Goal: Task Accomplishment & Management: Manage account settings

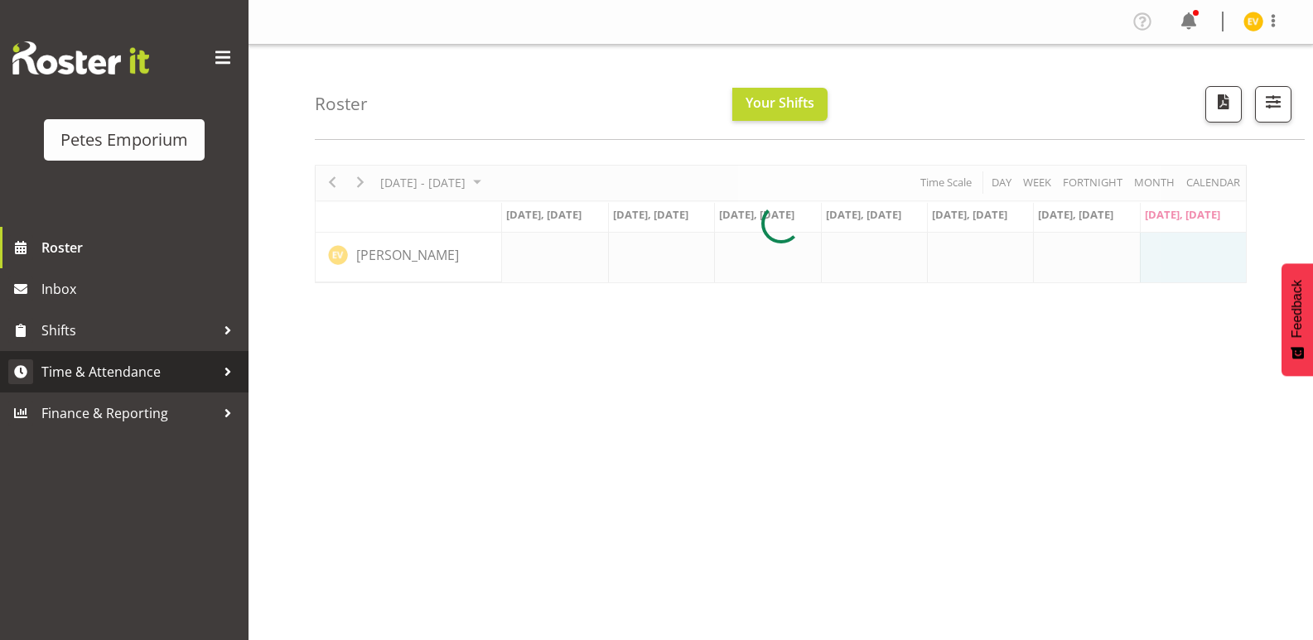
click at [202, 357] on link "Time & Attendance" at bounding box center [124, 371] width 249 height 41
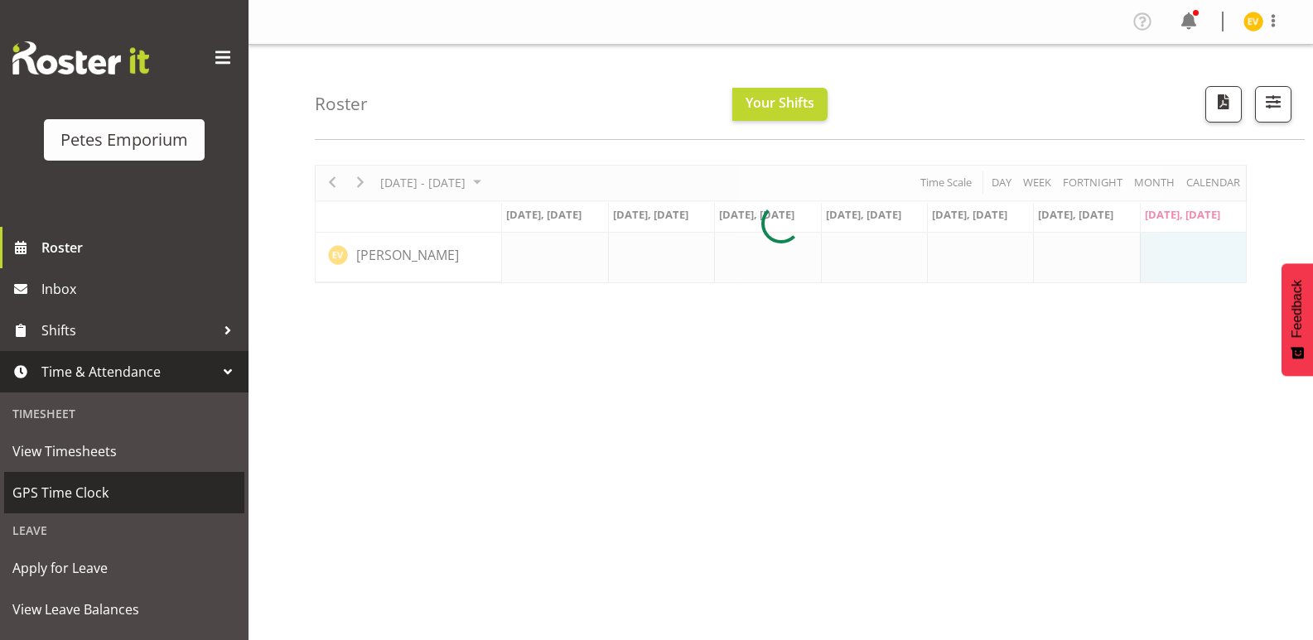
click at [166, 489] on span "GPS Time Clock" at bounding box center [124, 492] width 224 height 25
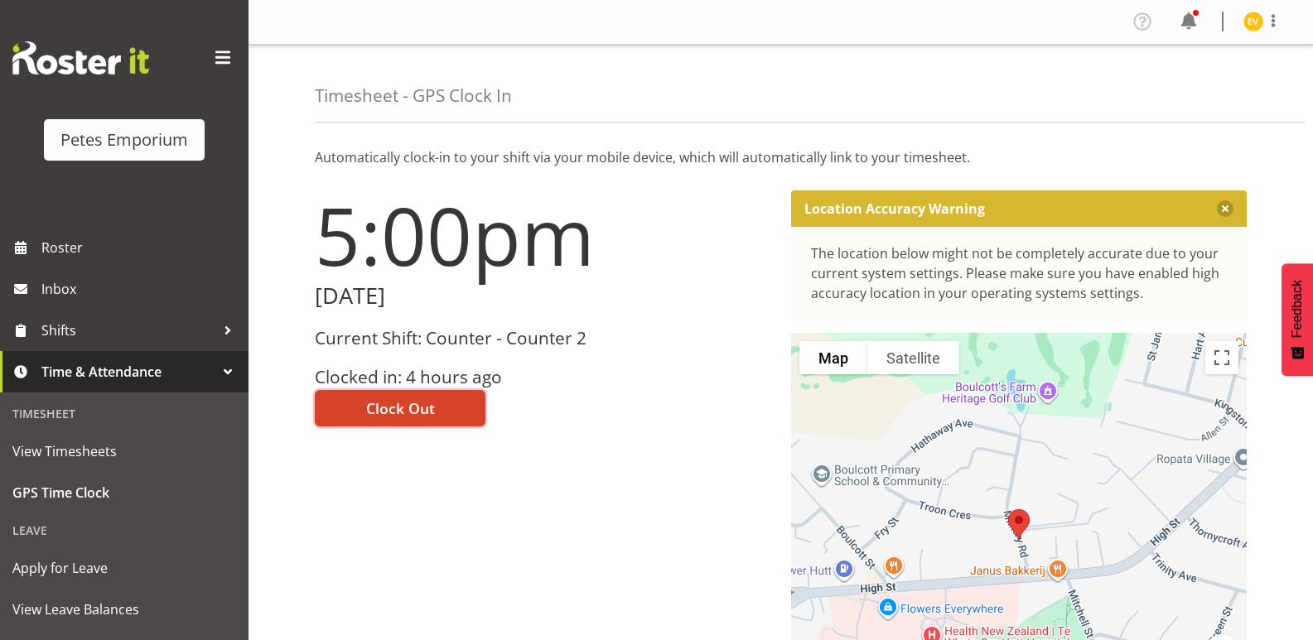
click at [419, 416] on span "Clock Out" at bounding box center [400, 409] width 69 height 22
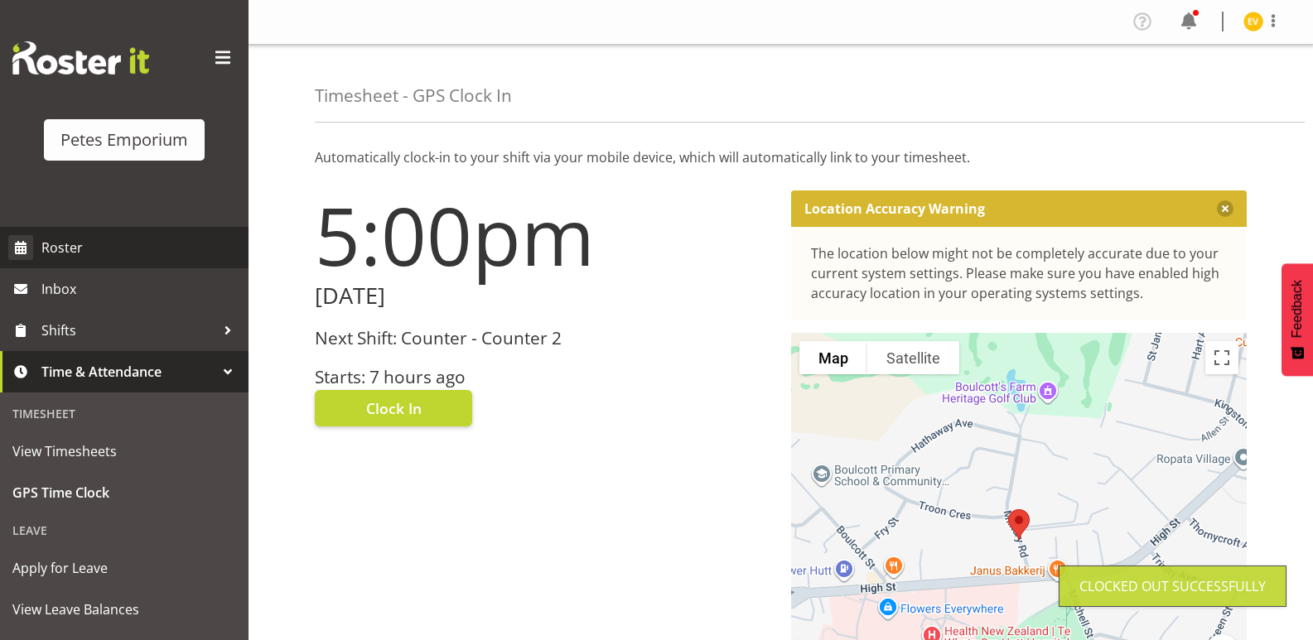
click at [116, 250] on span "Roster" at bounding box center [140, 247] width 199 height 25
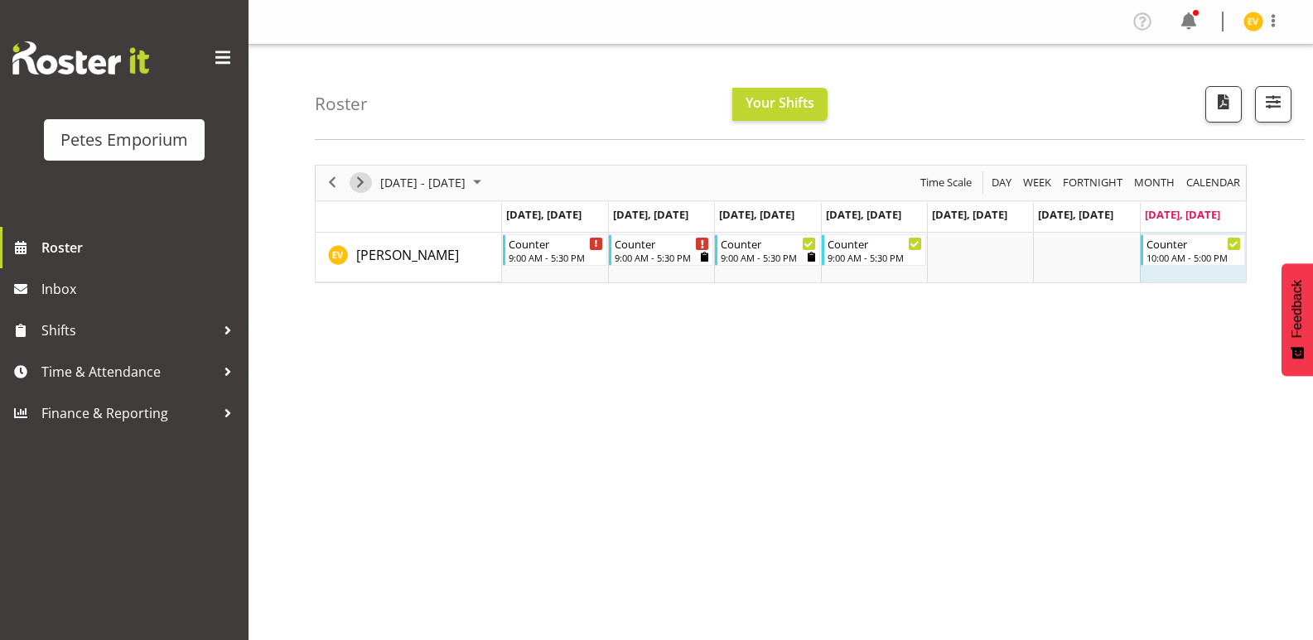
click at [357, 181] on span "Next" at bounding box center [360, 182] width 20 height 21
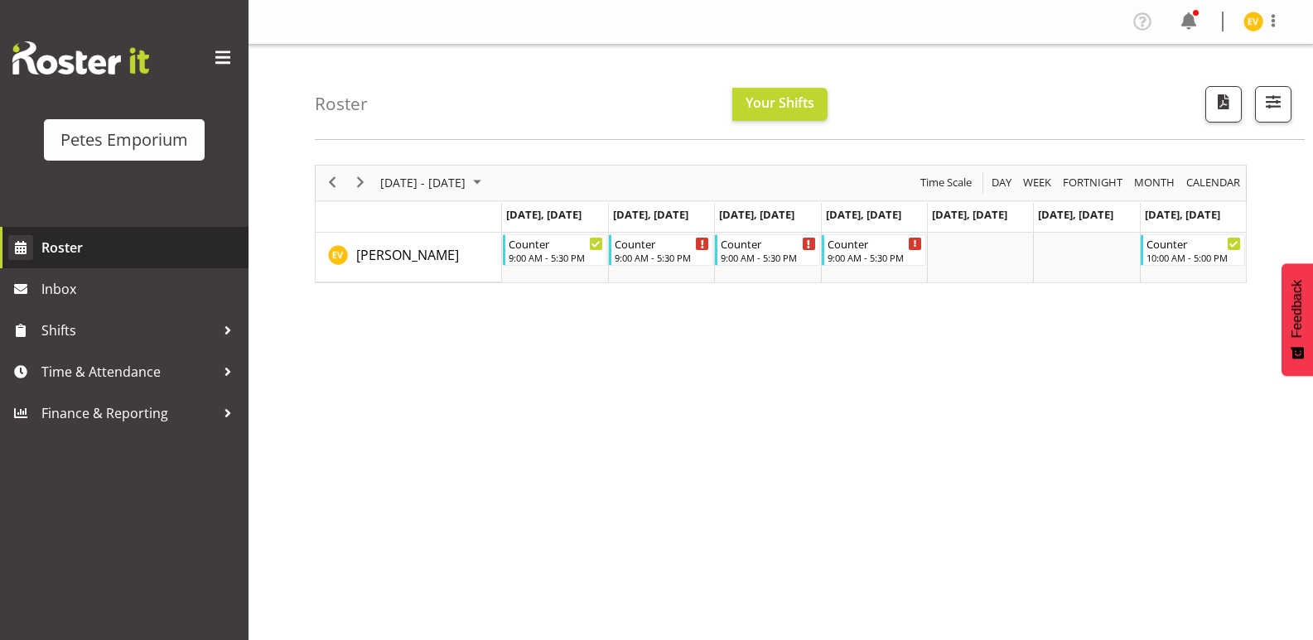
click at [176, 255] on span "Roster" at bounding box center [140, 247] width 199 height 25
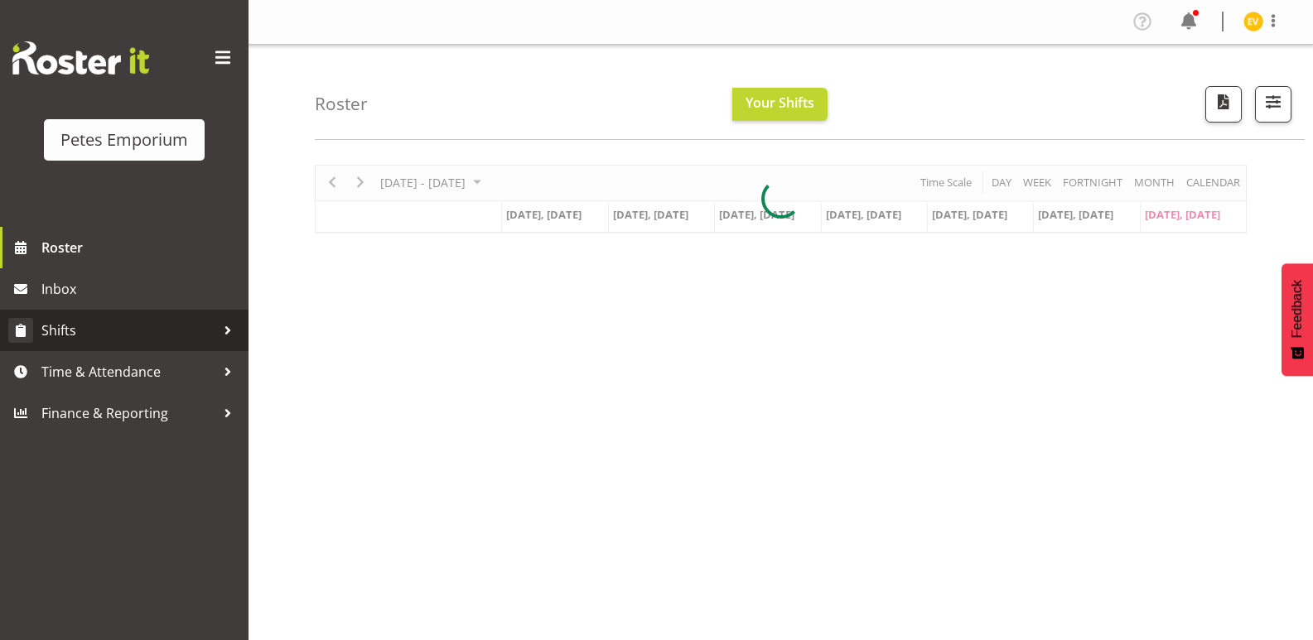
click at [183, 336] on span "Shifts" at bounding box center [128, 330] width 174 height 25
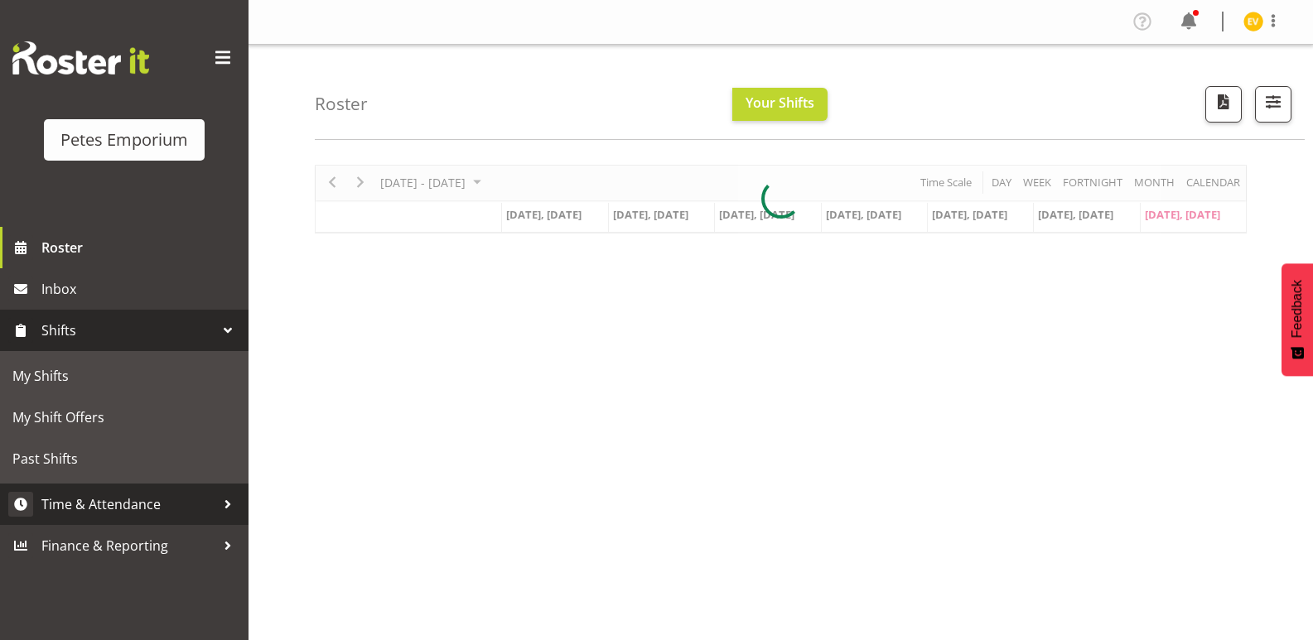
click at [128, 495] on span "Time & Attendance" at bounding box center [128, 504] width 174 height 25
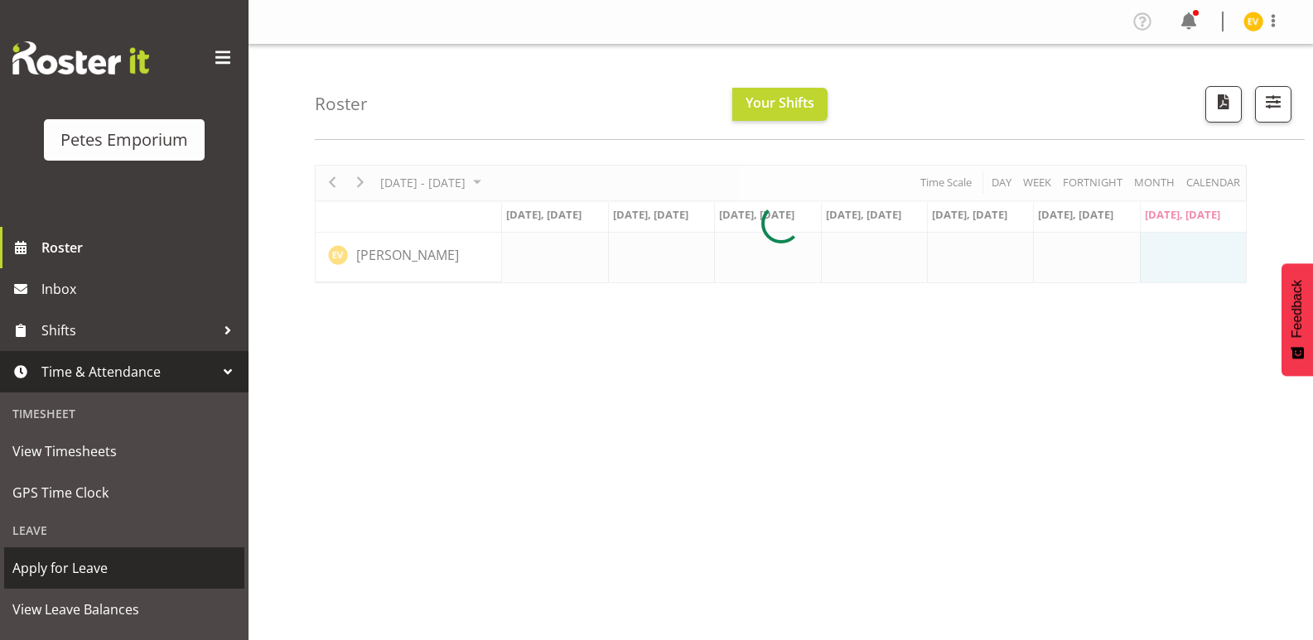
click at [127, 564] on span "Apply for Leave" at bounding box center [124, 568] width 224 height 25
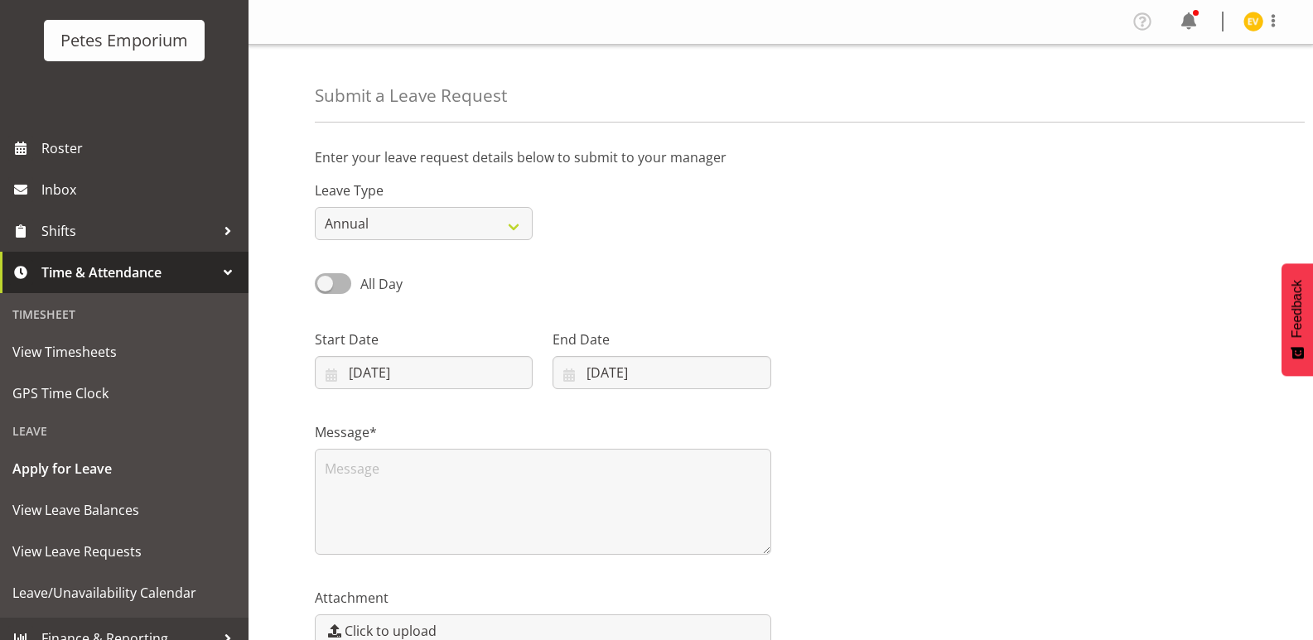
scroll to position [118, 0]
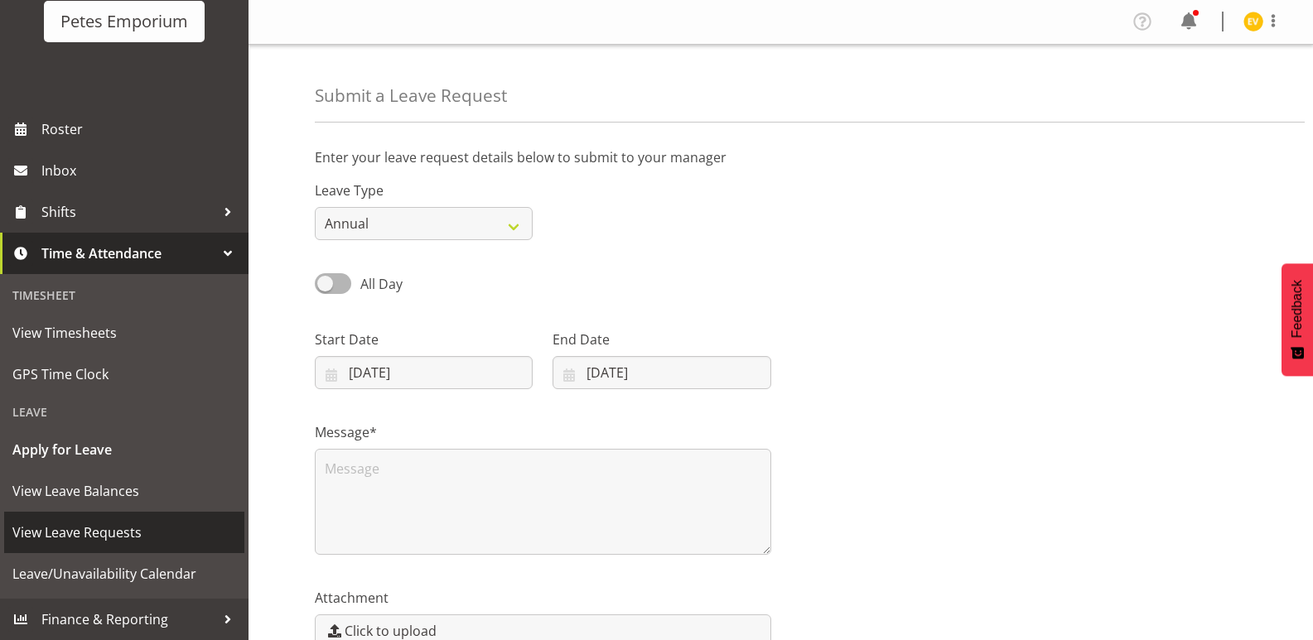
click at [147, 544] on span "View Leave Requests" at bounding box center [124, 532] width 224 height 25
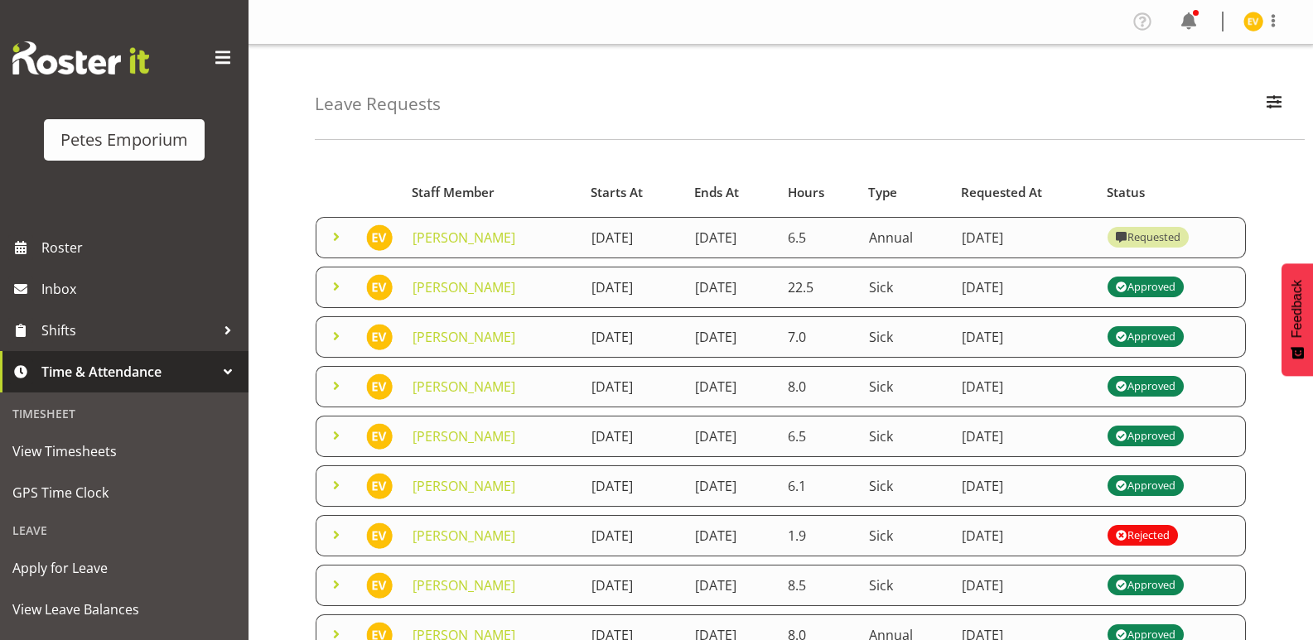
click at [1245, 18] on img at bounding box center [1253, 22] width 20 height 20
click at [1199, 102] on link "Log Out" at bounding box center [1203, 87] width 159 height 30
